Goal: Transaction & Acquisition: Download file/media

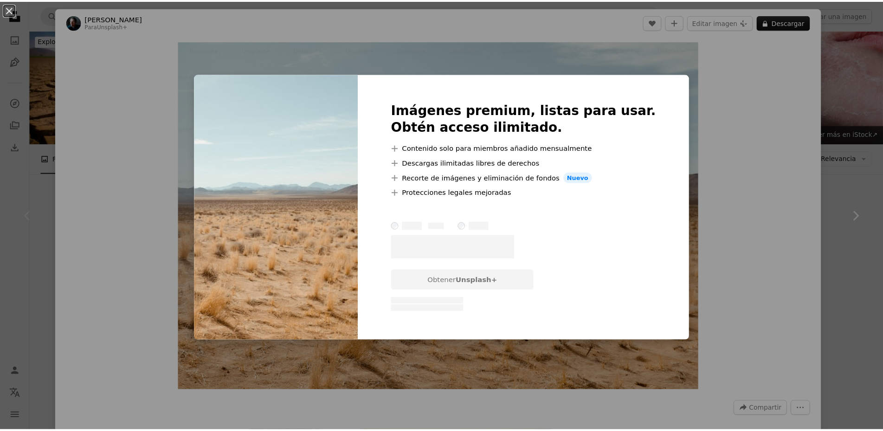
scroll to position [139, 0]
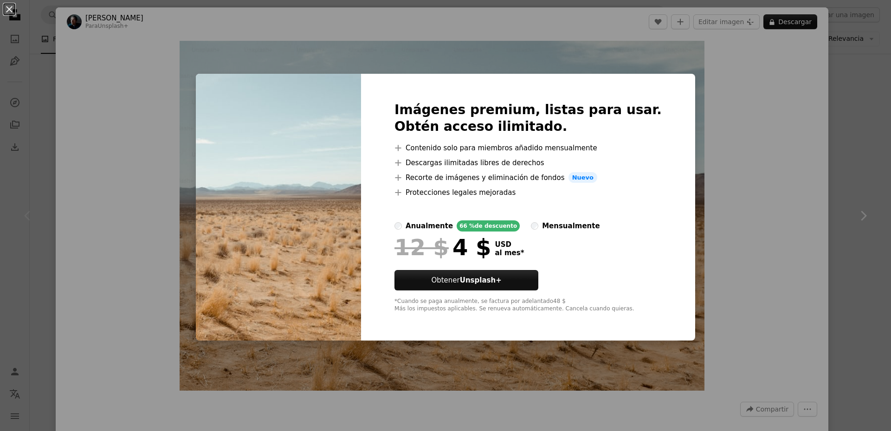
click at [784, 185] on div "An X shape Imágenes premium, listas para usar. Obtén acceso ilimitado. A plus s…" at bounding box center [445, 215] width 891 height 431
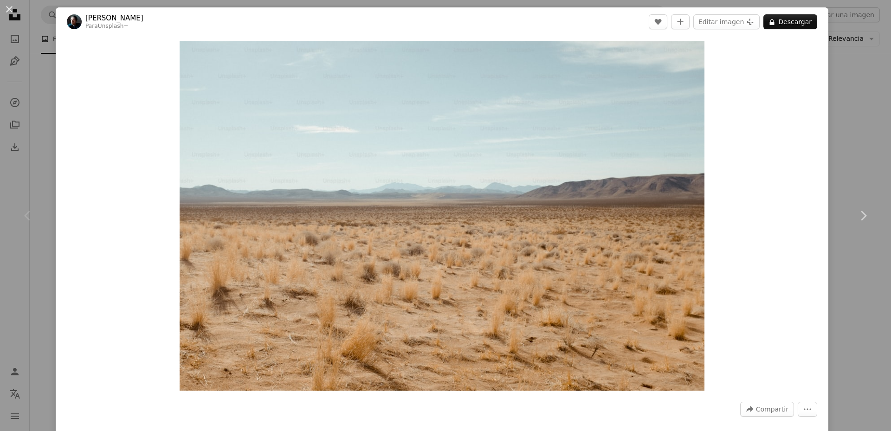
click at [872, 72] on div "An X shape Chevron left Chevron right [PERSON_NAME] Para Unsplash+ A heart A pl…" at bounding box center [445, 215] width 891 height 431
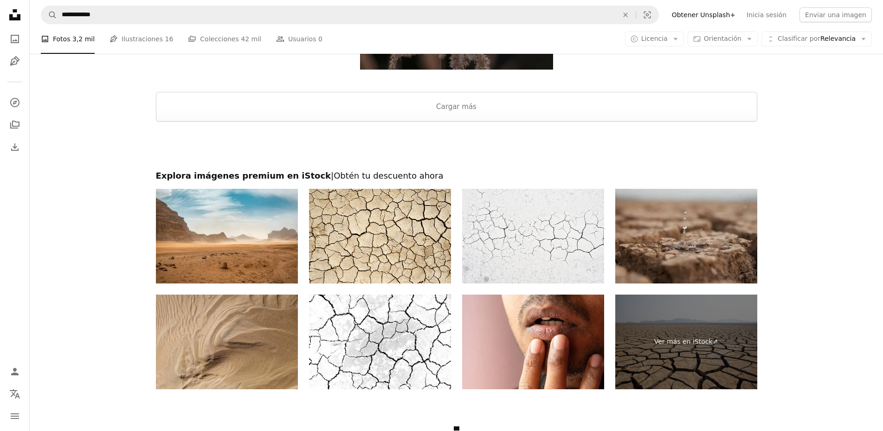
scroll to position [1439, 0]
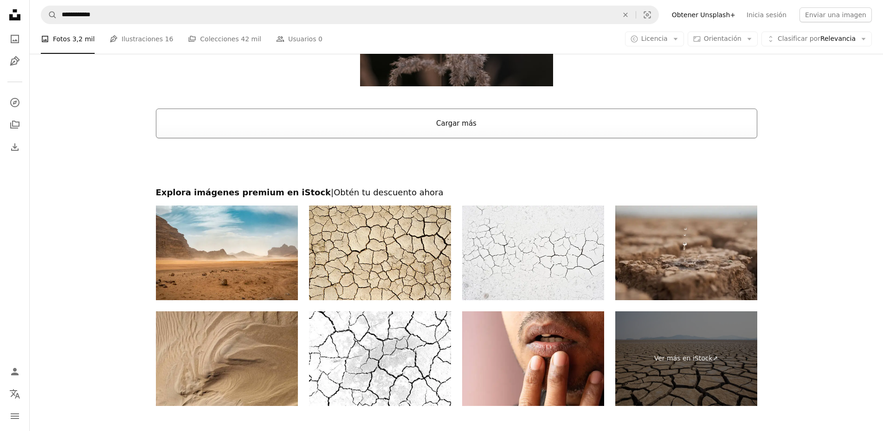
click at [445, 124] on button "Cargar más" at bounding box center [456, 124] width 601 height 30
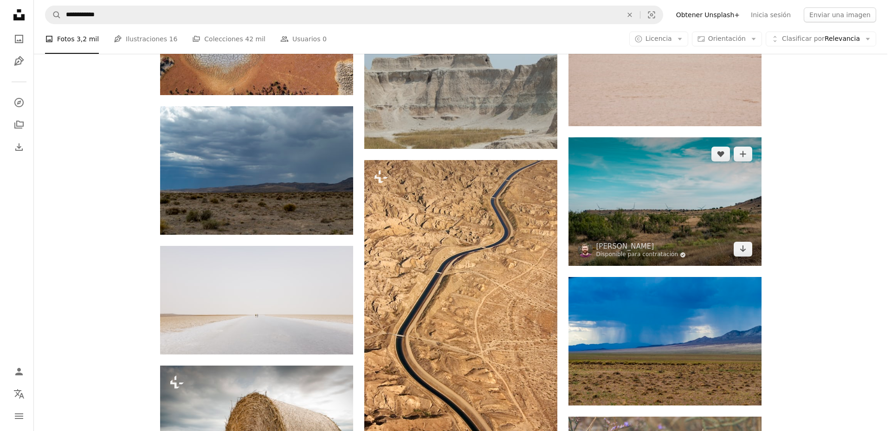
scroll to position [2181, 0]
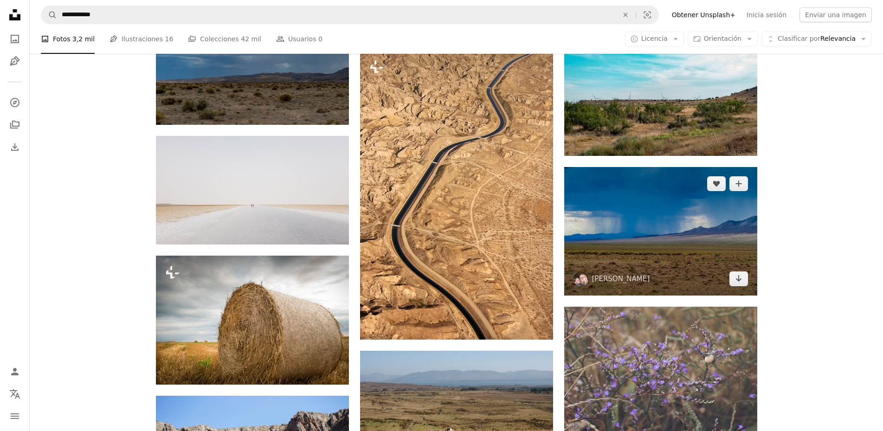
click at [668, 218] on img at bounding box center [660, 231] width 193 height 129
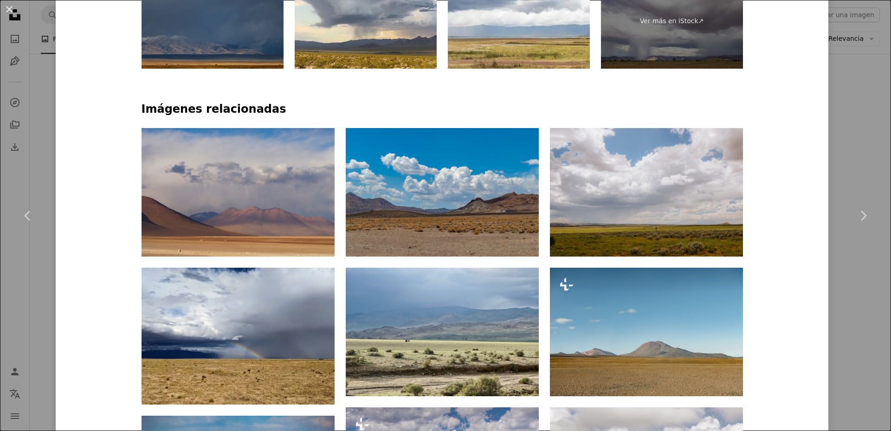
scroll to position [650, 0]
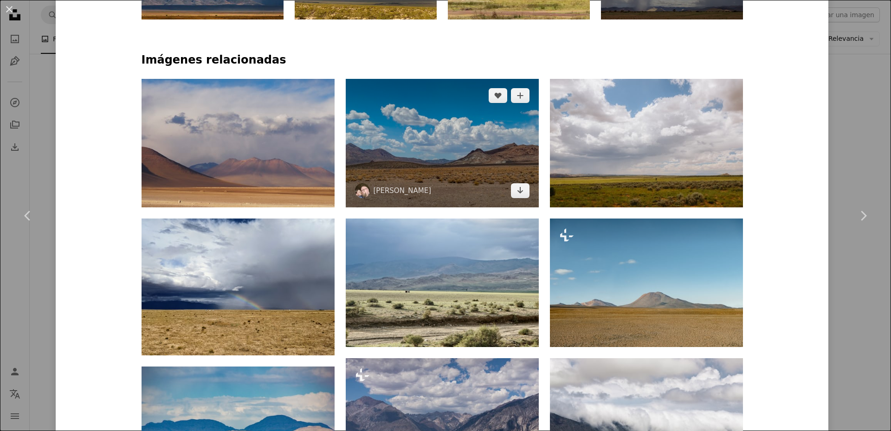
click at [465, 136] on img at bounding box center [442, 143] width 193 height 129
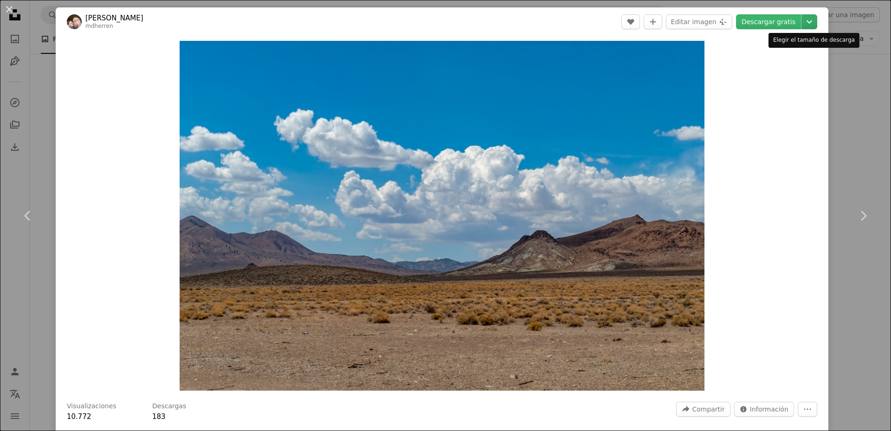
click at [807, 26] on icon "Chevron down" at bounding box center [809, 21] width 15 height 11
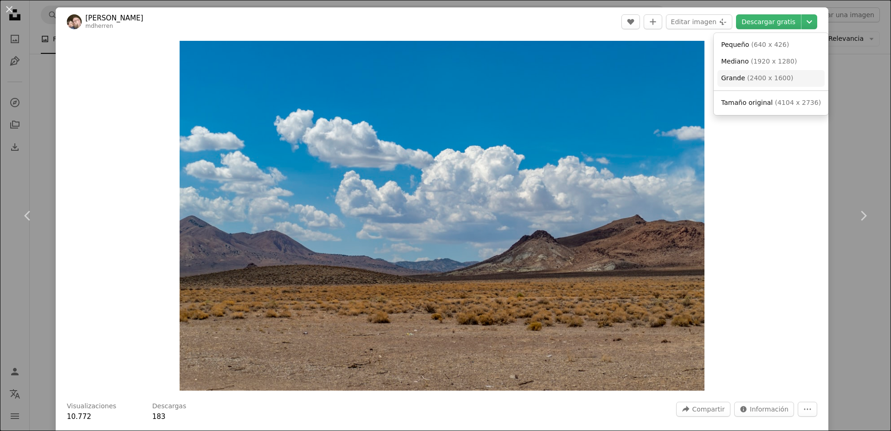
click at [760, 80] on span "( 2400 x 1600 )" at bounding box center [770, 77] width 46 height 7
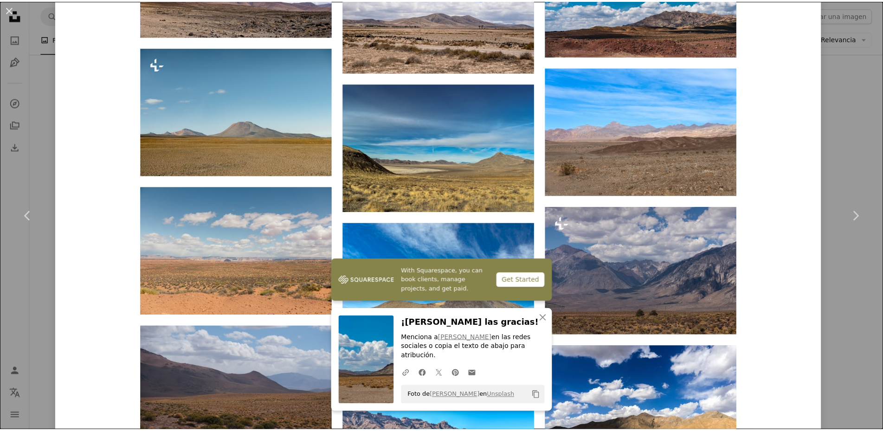
scroll to position [835, 0]
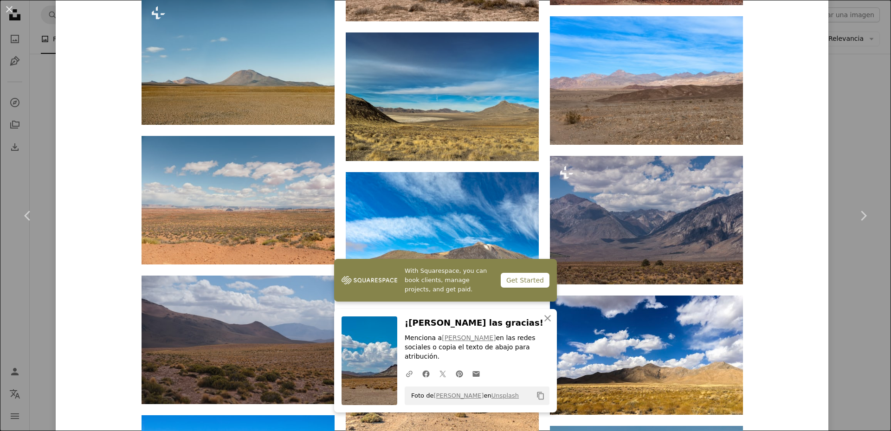
click at [843, 290] on div "An X shape Chevron left Chevron right [PERSON_NAME] mdherren A heart A plus sig…" at bounding box center [445, 215] width 891 height 431
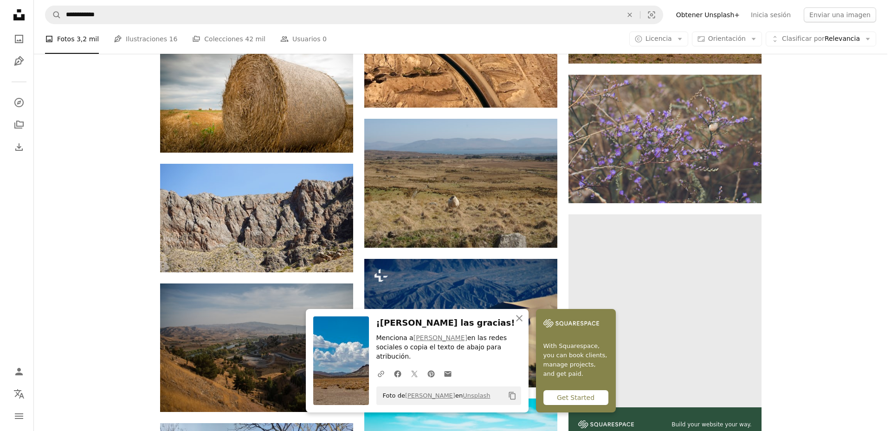
scroll to position [2181, 0]
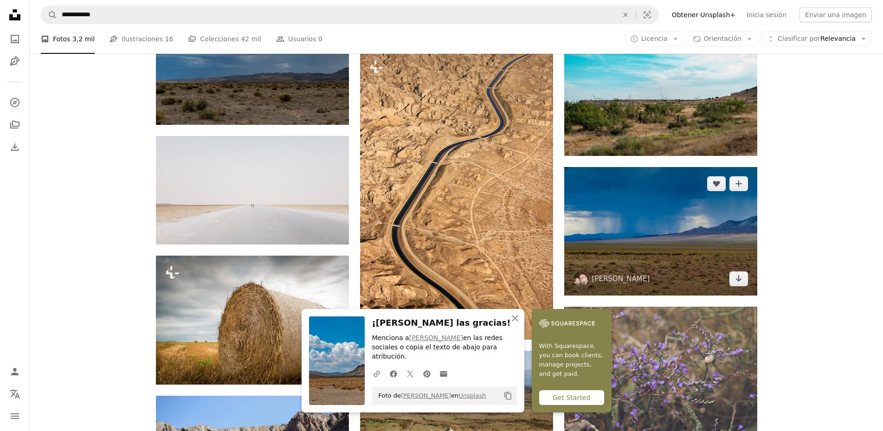
click at [657, 244] on img at bounding box center [660, 231] width 193 height 129
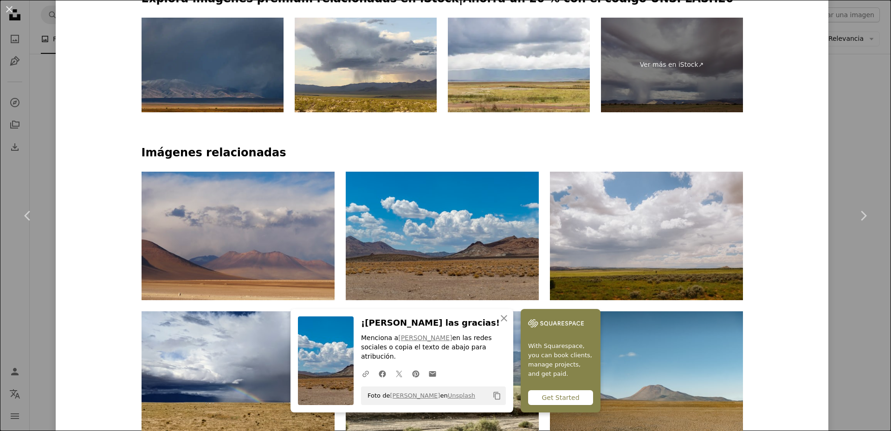
scroll to position [650, 0]
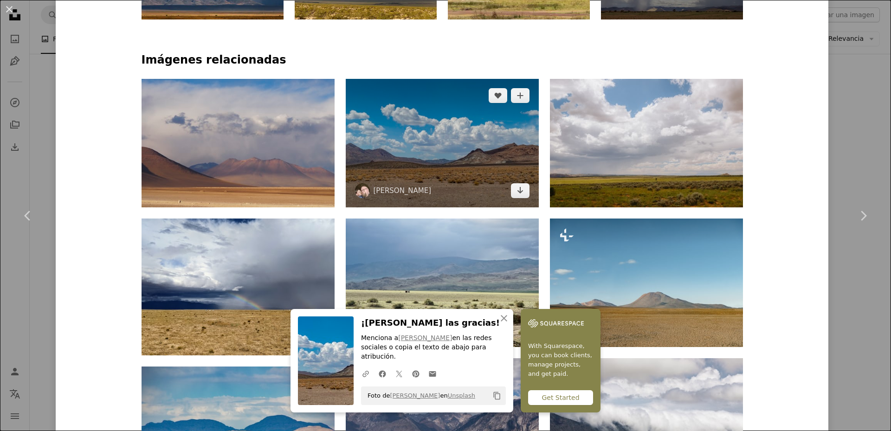
click at [421, 155] on img at bounding box center [442, 143] width 193 height 129
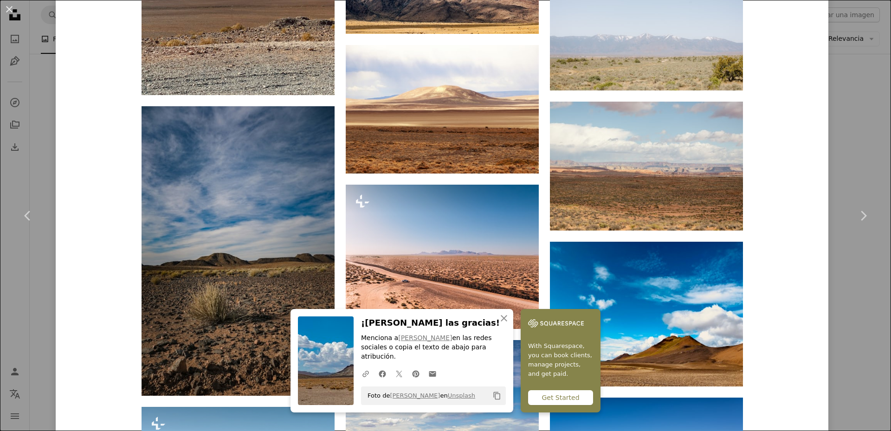
scroll to position [1936, 0]
